Goal: Task Accomplishment & Management: Manage account settings

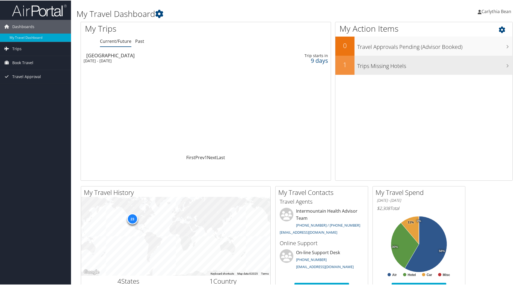
click at [395, 67] on h3 "Trips Missing Hotels" at bounding box center [434, 64] width 155 height 10
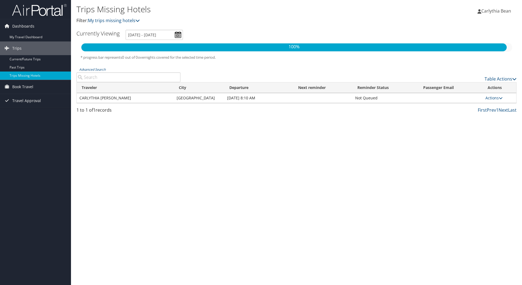
click at [122, 101] on td "CARLYTHIA [PERSON_NAME]" at bounding box center [125, 98] width 97 height 10
click at [492, 99] on link "Actions" at bounding box center [494, 97] width 17 height 5
click at [205, 97] on td "[GEOGRAPHIC_DATA]" at bounding box center [199, 98] width 51 height 10
click at [496, 100] on link "Actions" at bounding box center [494, 97] width 17 height 5
click at [491, 122] on link "Attach Hotel" at bounding box center [483, 124] width 38 height 9
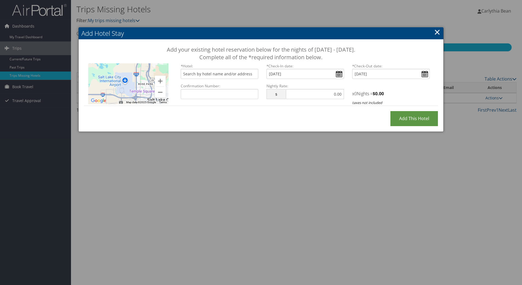
click at [436, 33] on link "×" at bounding box center [437, 31] width 6 height 11
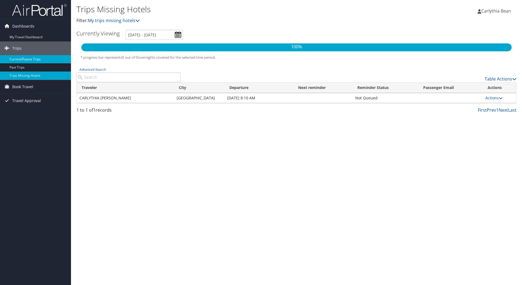
click at [23, 60] on link "Current/Future Trips" at bounding box center [35, 59] width 71 height 8
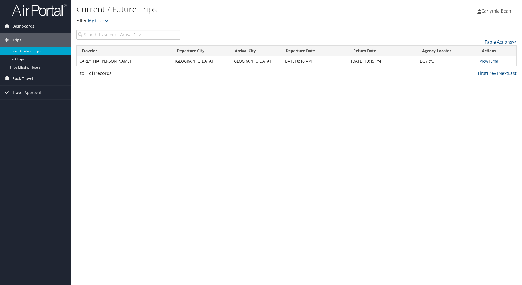
click at [317, 57] on td "Oct 19, 2025 8:10 AM" at bounding box center [314, 61] width 67 height 10
click at [484, 61] on link "View" at bounding box center [484, 60] width 8 height 5
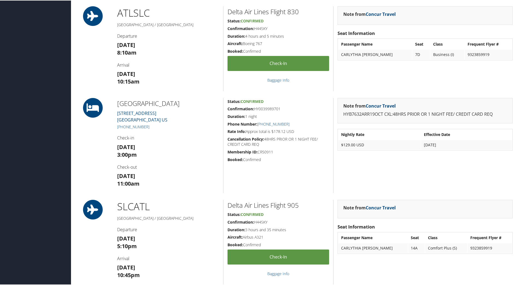
scroll to position [217, 0]
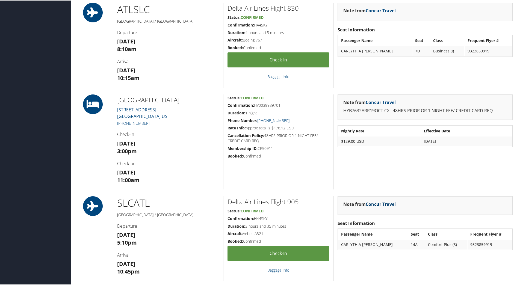
click at [374, 204] on link "Concur Travel" at bounding box center [381, 204] width 30 height 6
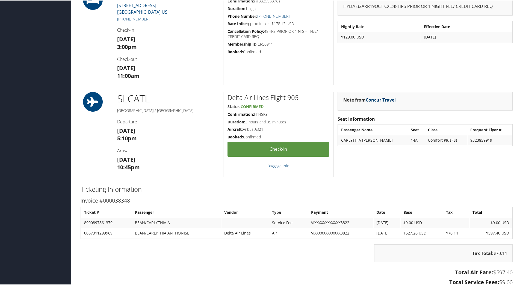
scroll to position [322, 0]
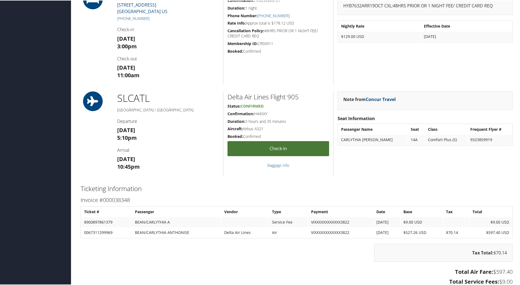
click at [296, 145] on link "Check-in" at bounding box center [278, 148] width 102 height 15
